Goal: Task Accomplishment & Management: Use online tool/utility

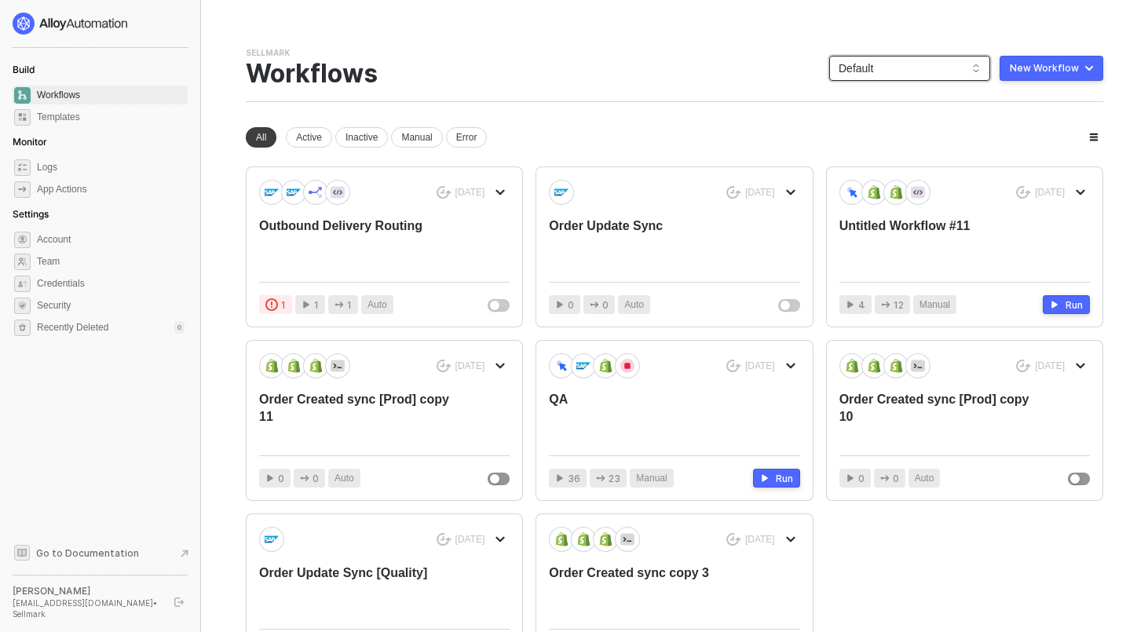
click at [907, 63] on span "Default" at bounding box center [910, 69] width 142 height 24
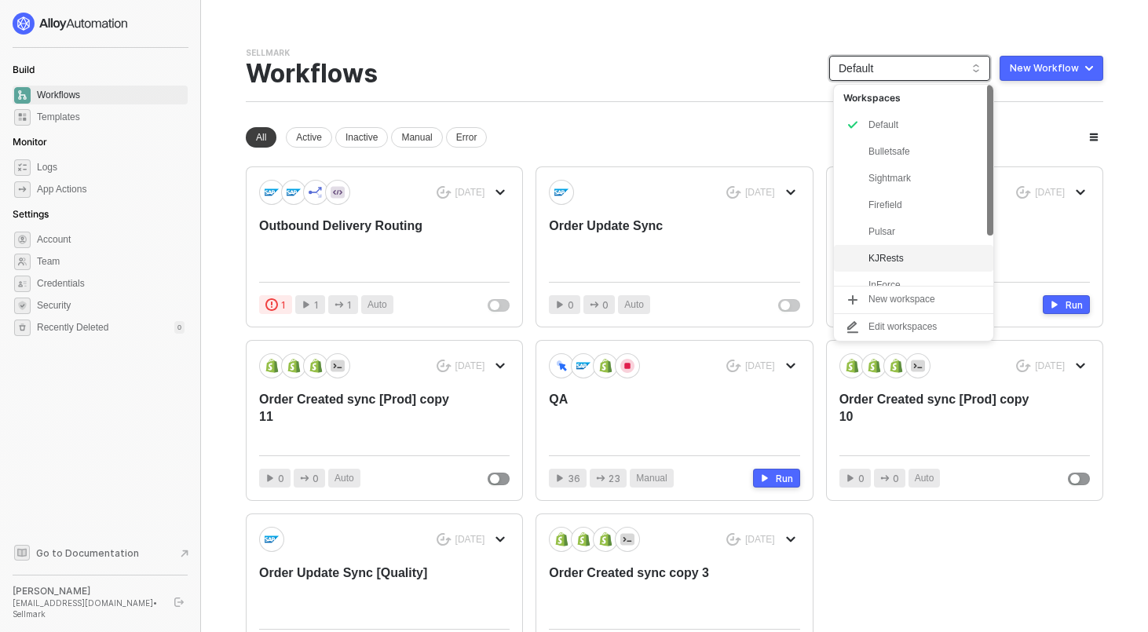
click at [877, 247] on div "KJRests" at bounding box center [913, 258] width 159 height 27
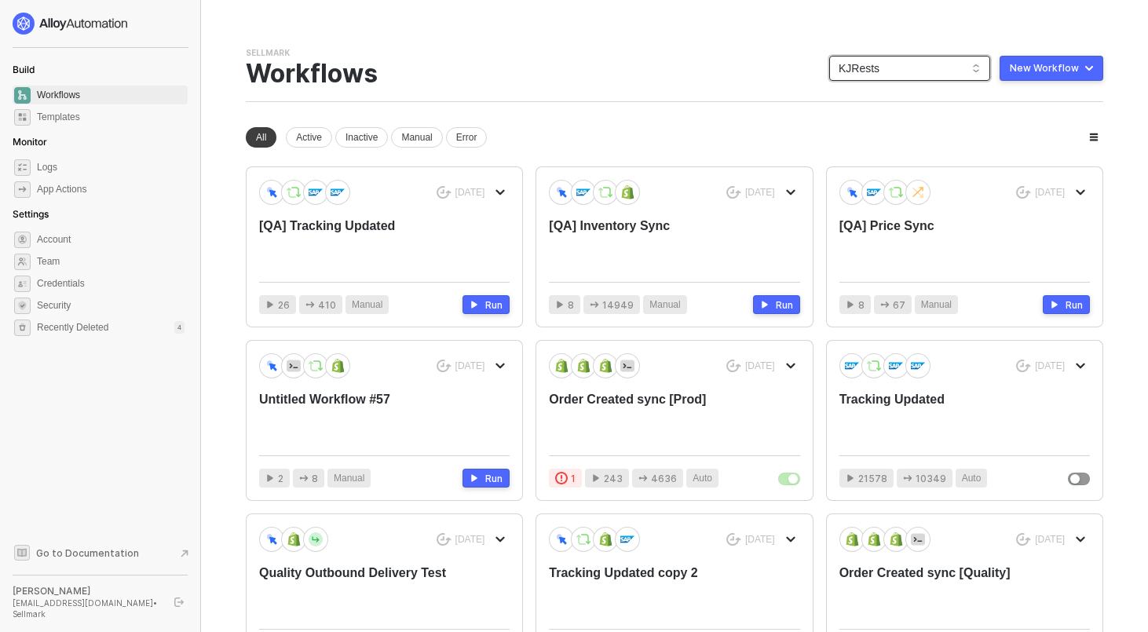
click at [921, 63] on span "KJRests" at bounding box center [910, 69] width 142 height 24
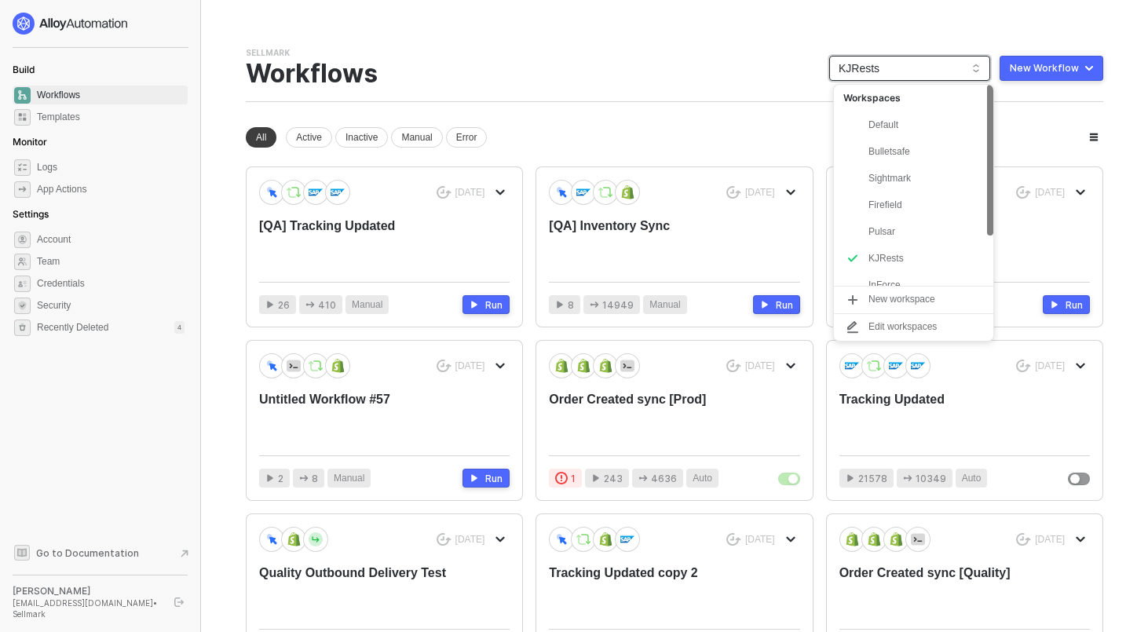
click at [534, 57] on div "Sellmark Team Settings → Workflows KJRests New Workflow" at bounding box center [675, 74] width 858 height 55
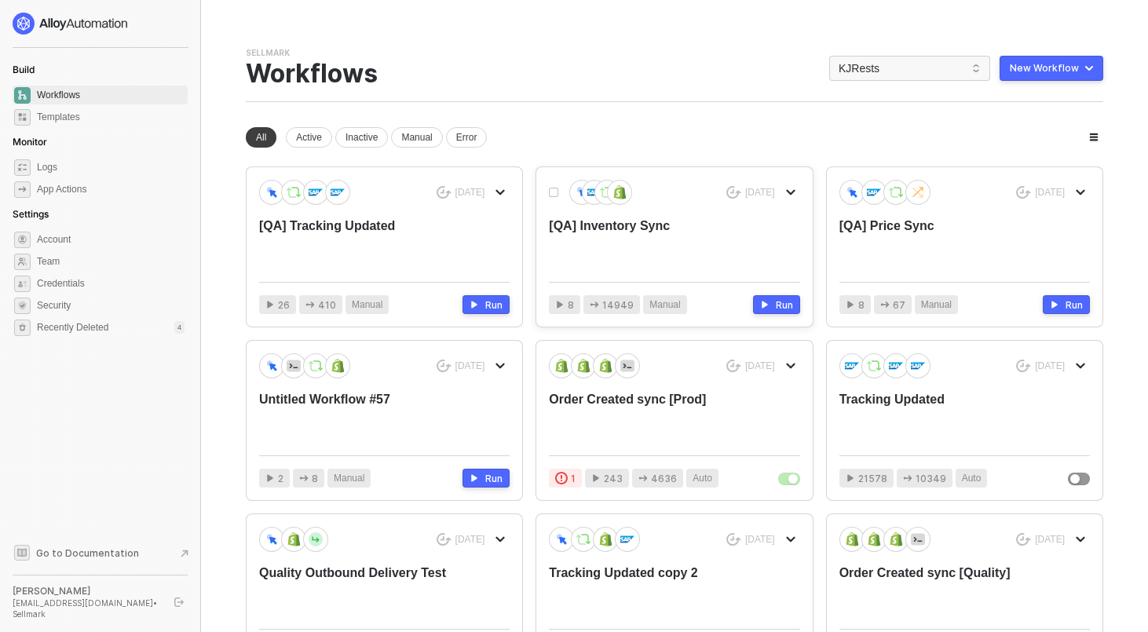
click at [626, 229] on div "[QA] Inventory Sync" at bounding box center [649, 244] width 200 height 52
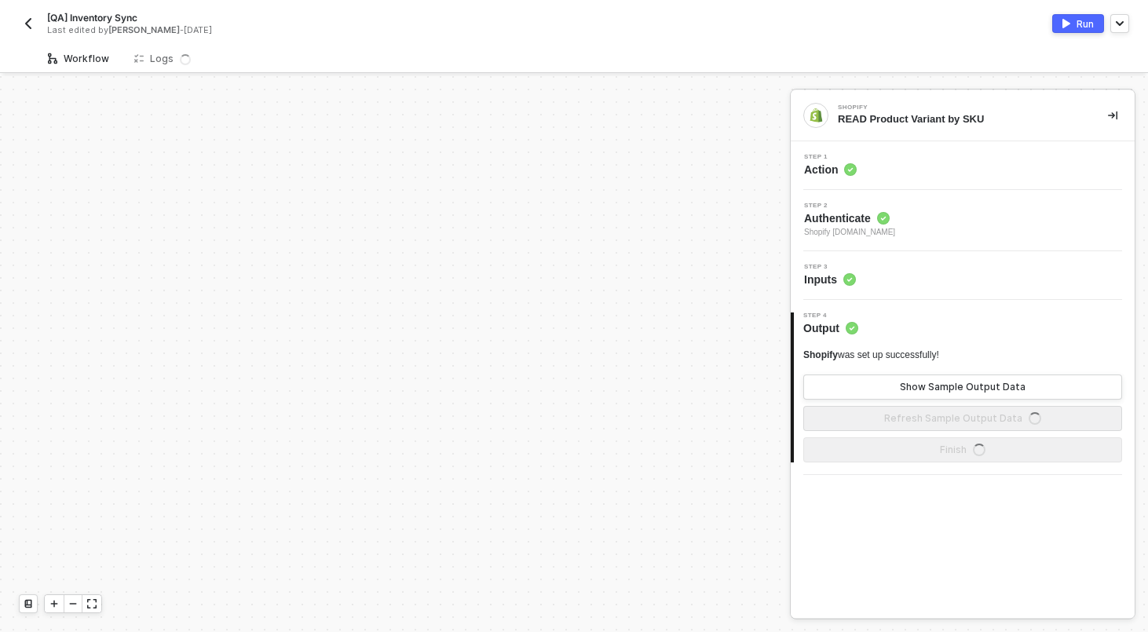
scroll to position [452, 0]
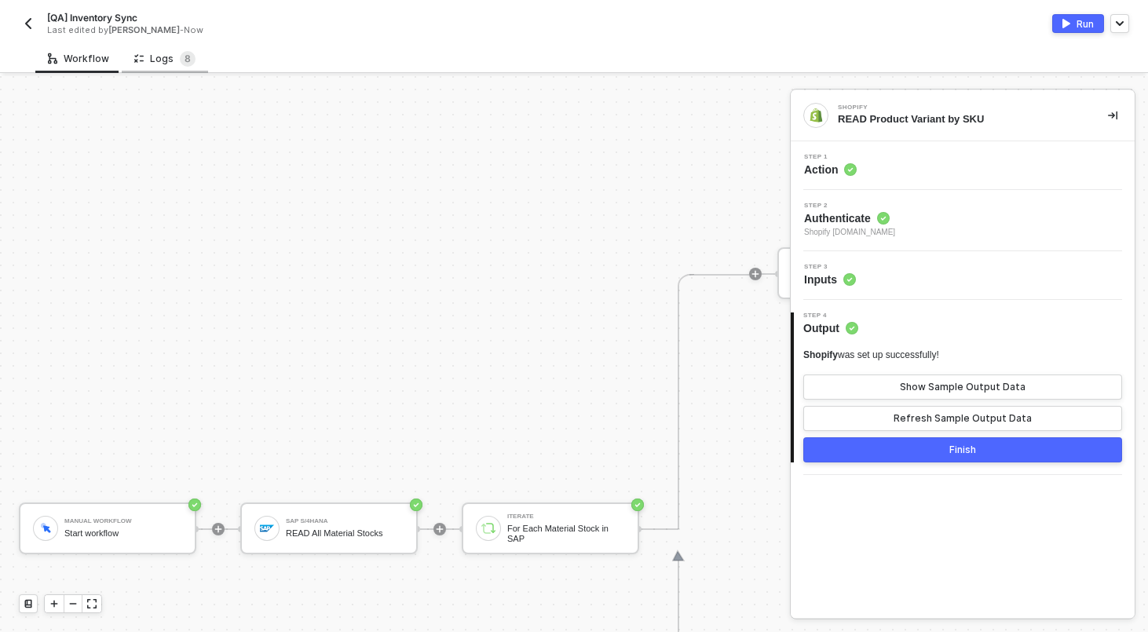
click at [174, 57] on div "Logs 8" at bounding box center [164, 59] width 61 height 16
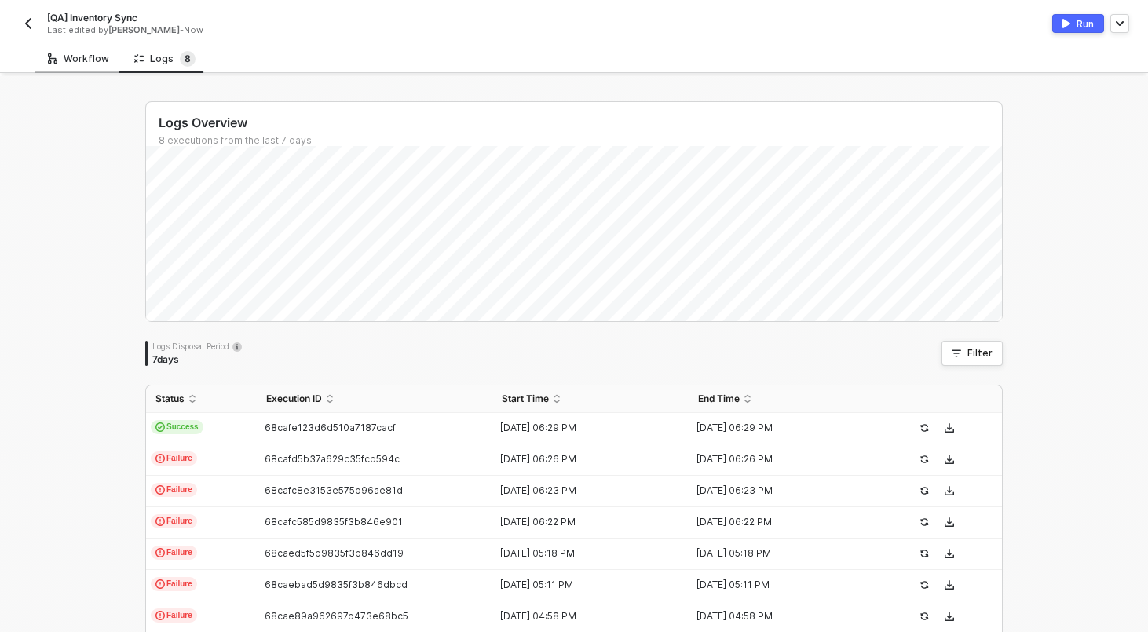
click at [84, 62] on div "Workflow" at bounding box center [78, 59] width 61 height 13
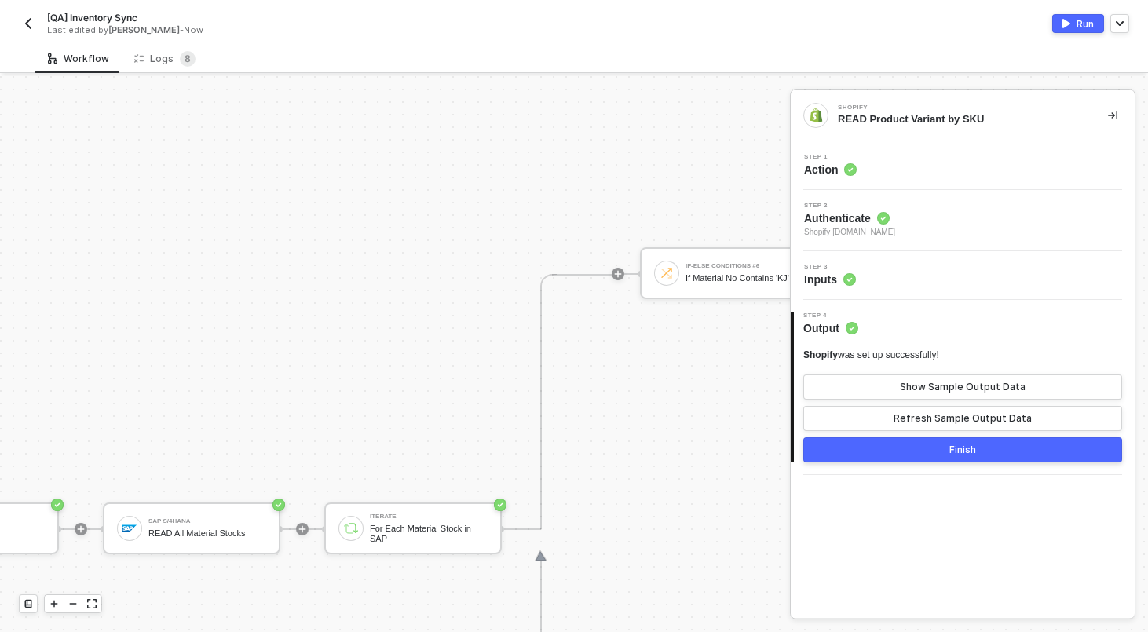
scroll to position [452, 141]
